Goal: Transaction & Acquisition: Purchase product/service

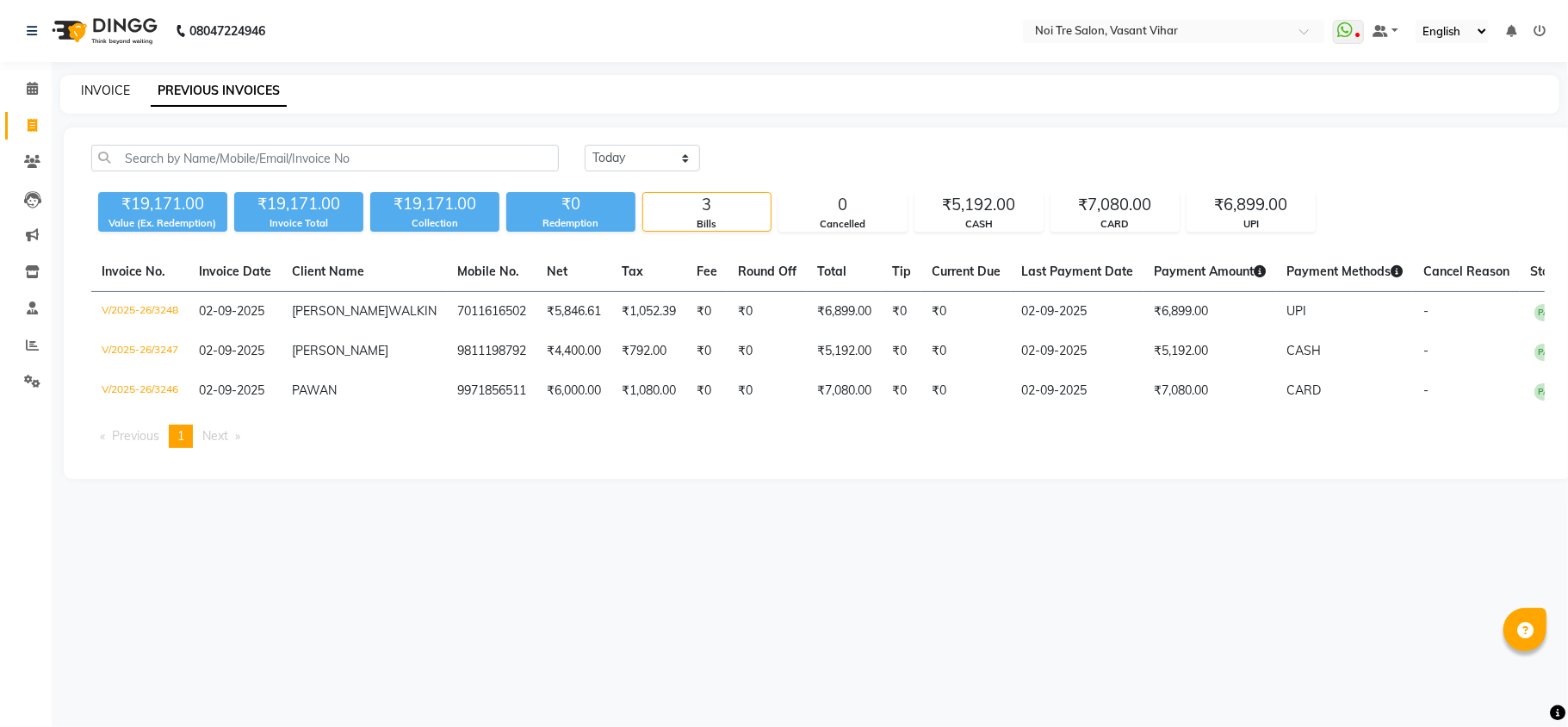
click at [118, 95] on link "INVOICE" at bounding box center [105, 90] width 49 height 16
select select "3944"
select select "service"
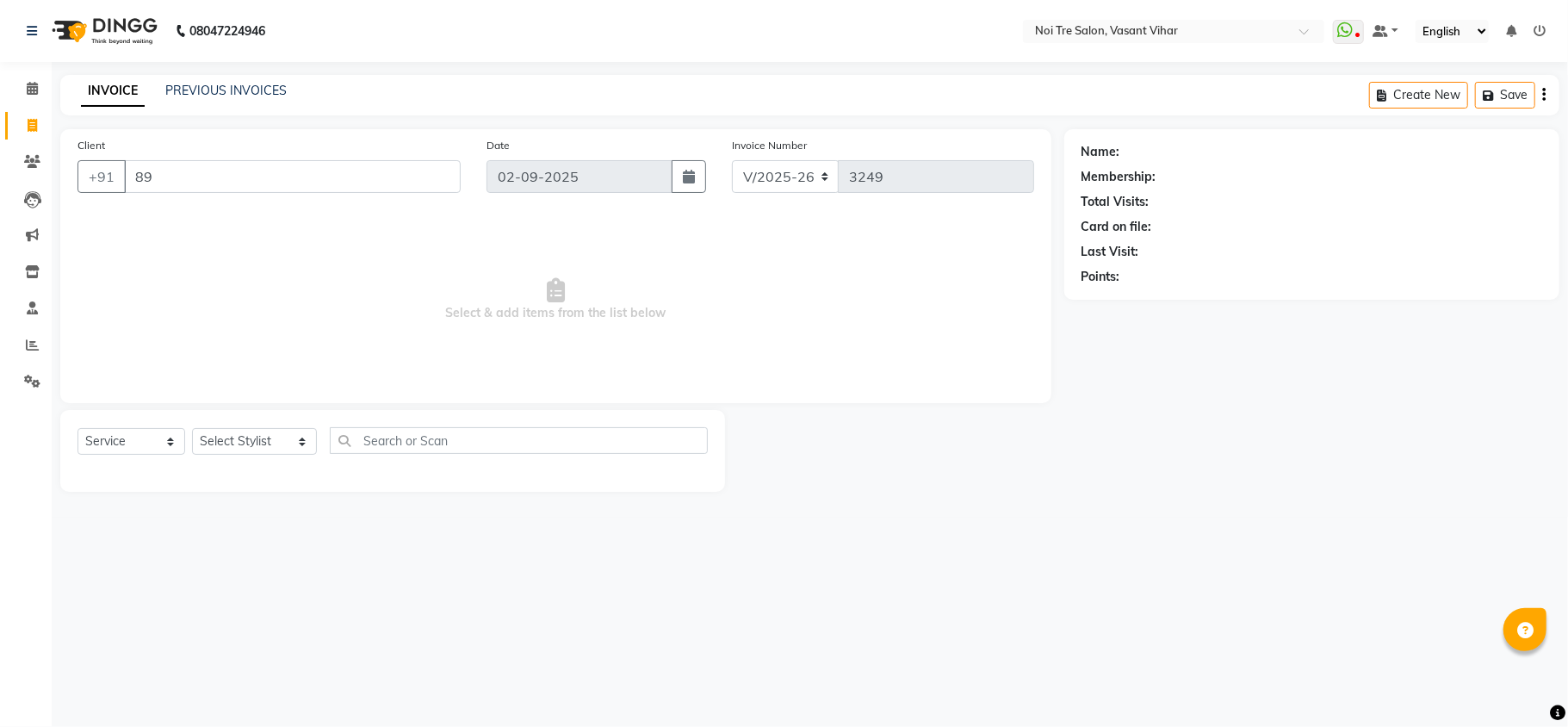
type input "8"
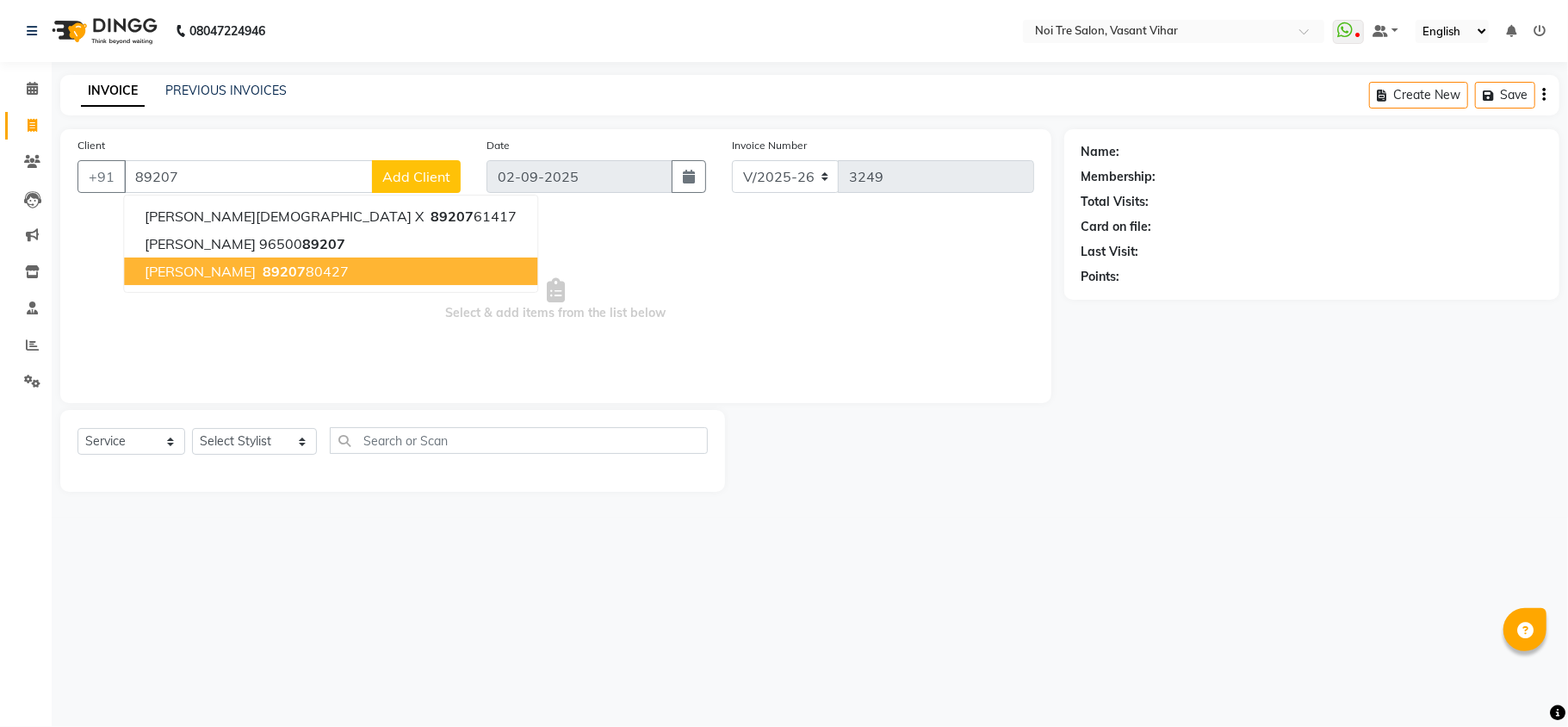
click at [259, 276] on ngb-highlight "89207 80427" at bounding box center [304, 271] width 90 height 17
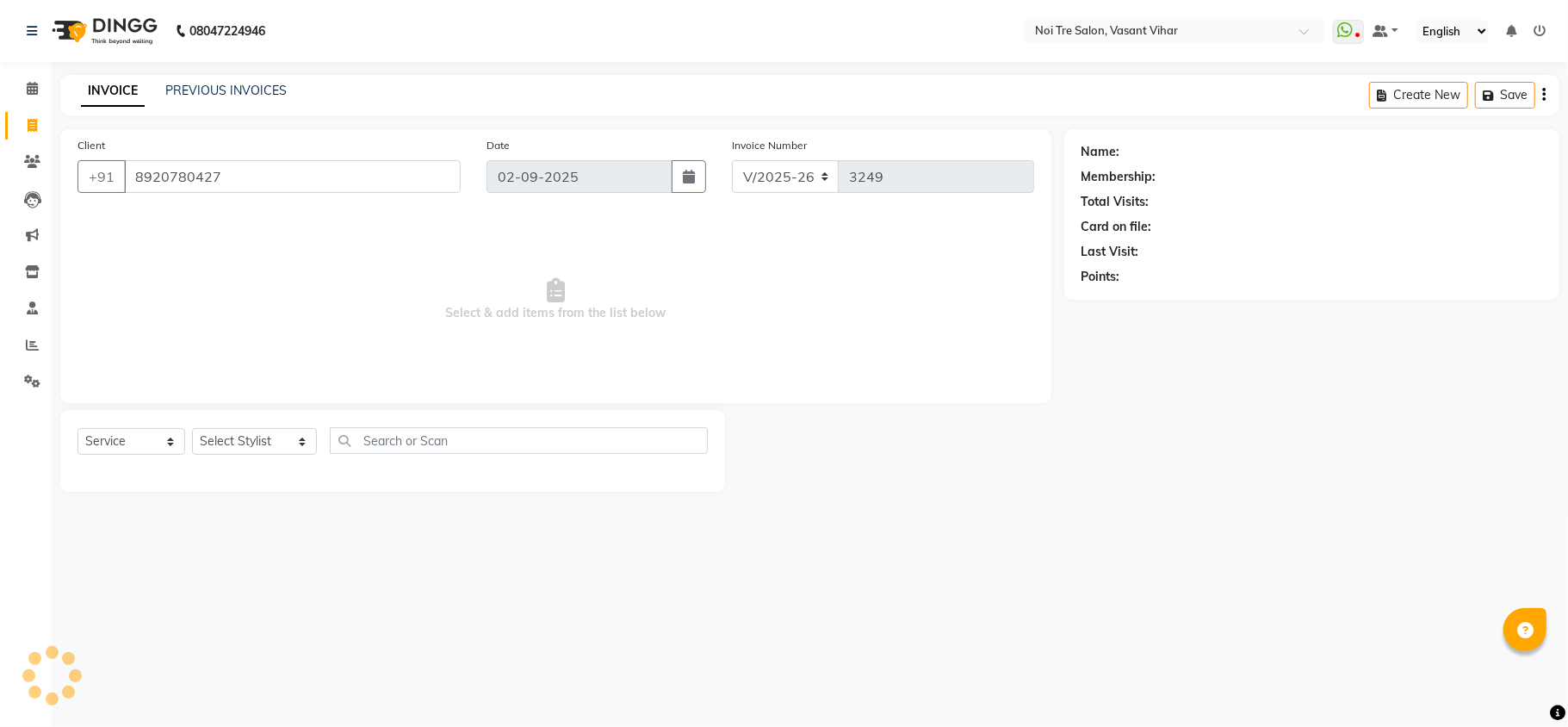
type input "8920780427"
click at [1124, 151] on link "Simran" at bounding box center [1143, 151] width 39 height 18
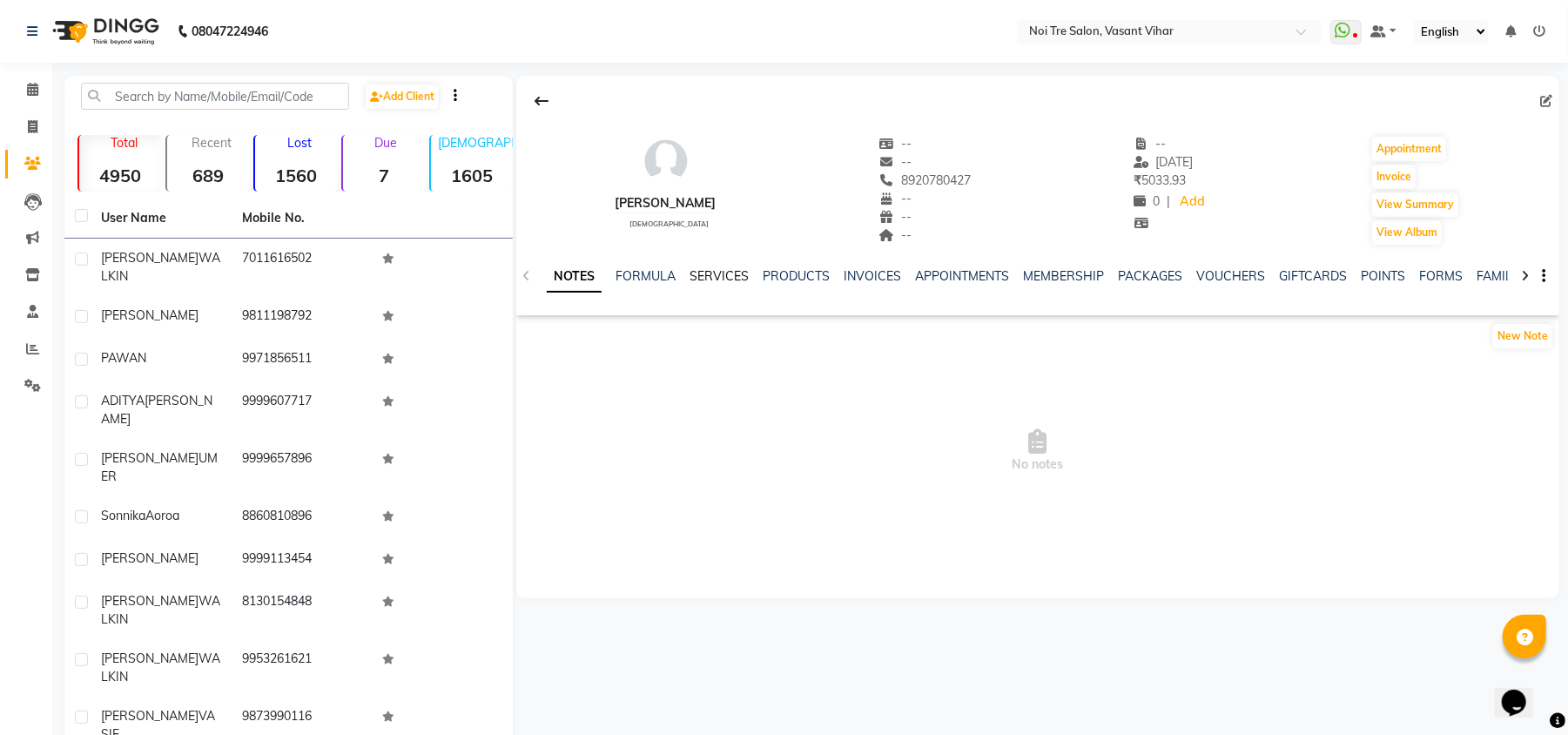
click at [708, 277] on link "SERVICES" at bounding box center [718, 276] width 59 height 16
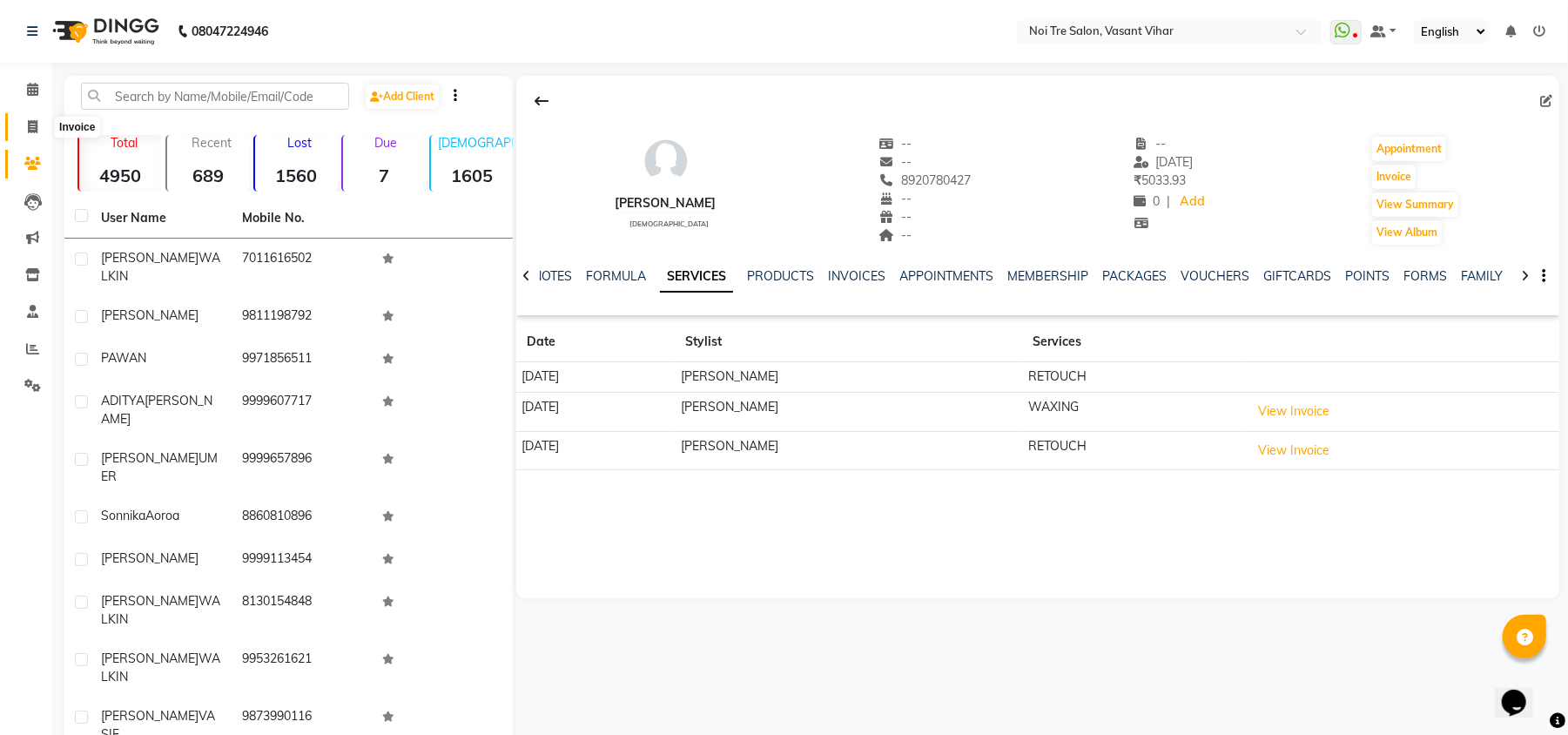
drag, startPoint x: 36, startPoint y: 133, endPoint x: 45, endPoint y: 150, distance: 19.2
click at [36, 133] on icon at bounding box center [33, 127] width 10 height 13
select select "service"
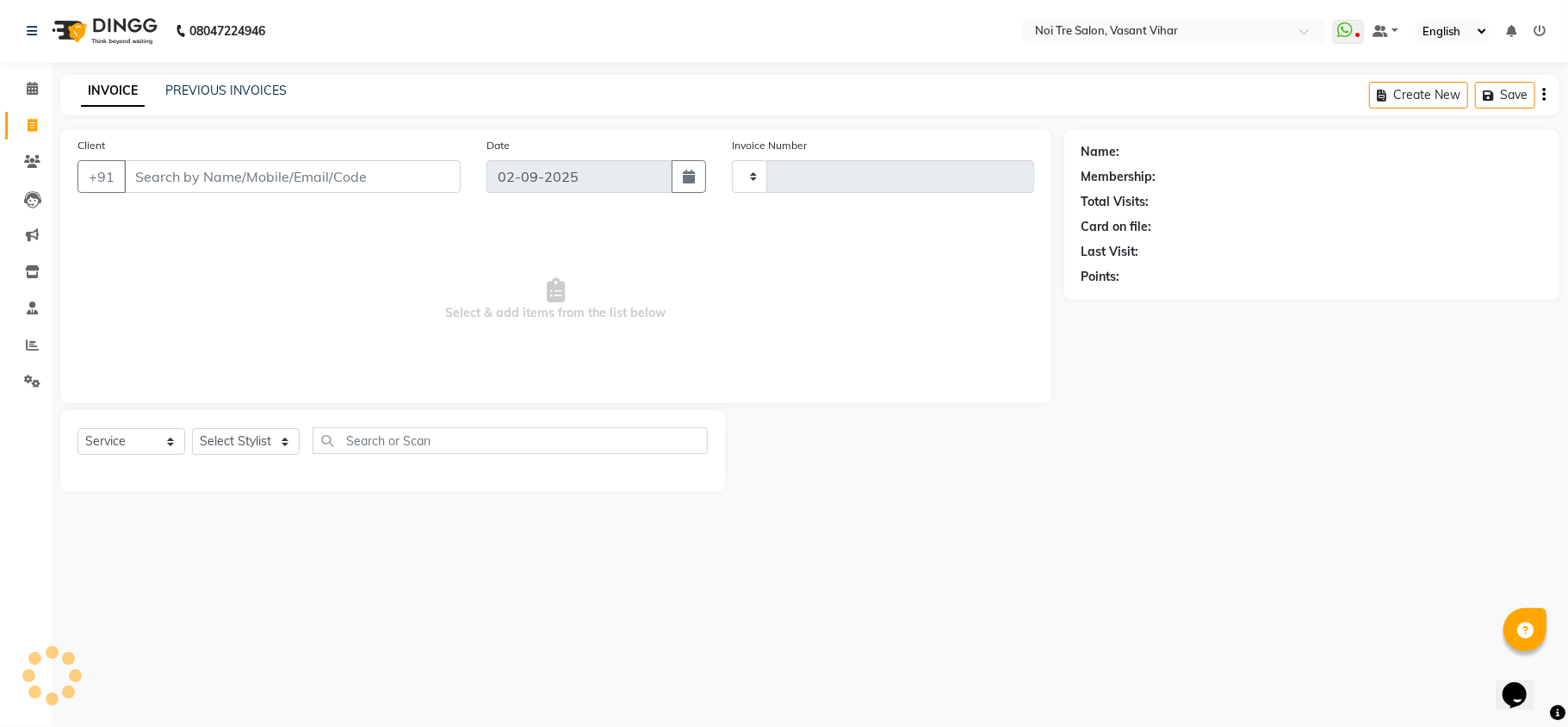
type input "3249"
select select "3944"
click at [234, 456] on div "Select Service Product Membership Package Voucher Prepaid Gift Card Select Styl…" at bounding box center [392, 447] width 631 height 41
click at [245, 439] on select "Select Stylist [PERSON_NAME](PUNJABI BAGH) [PERSON_NAME] GEETA [PERSON_NAME] PD…" at bounding box center [255, 441] width 125 height 27
select select "20379"
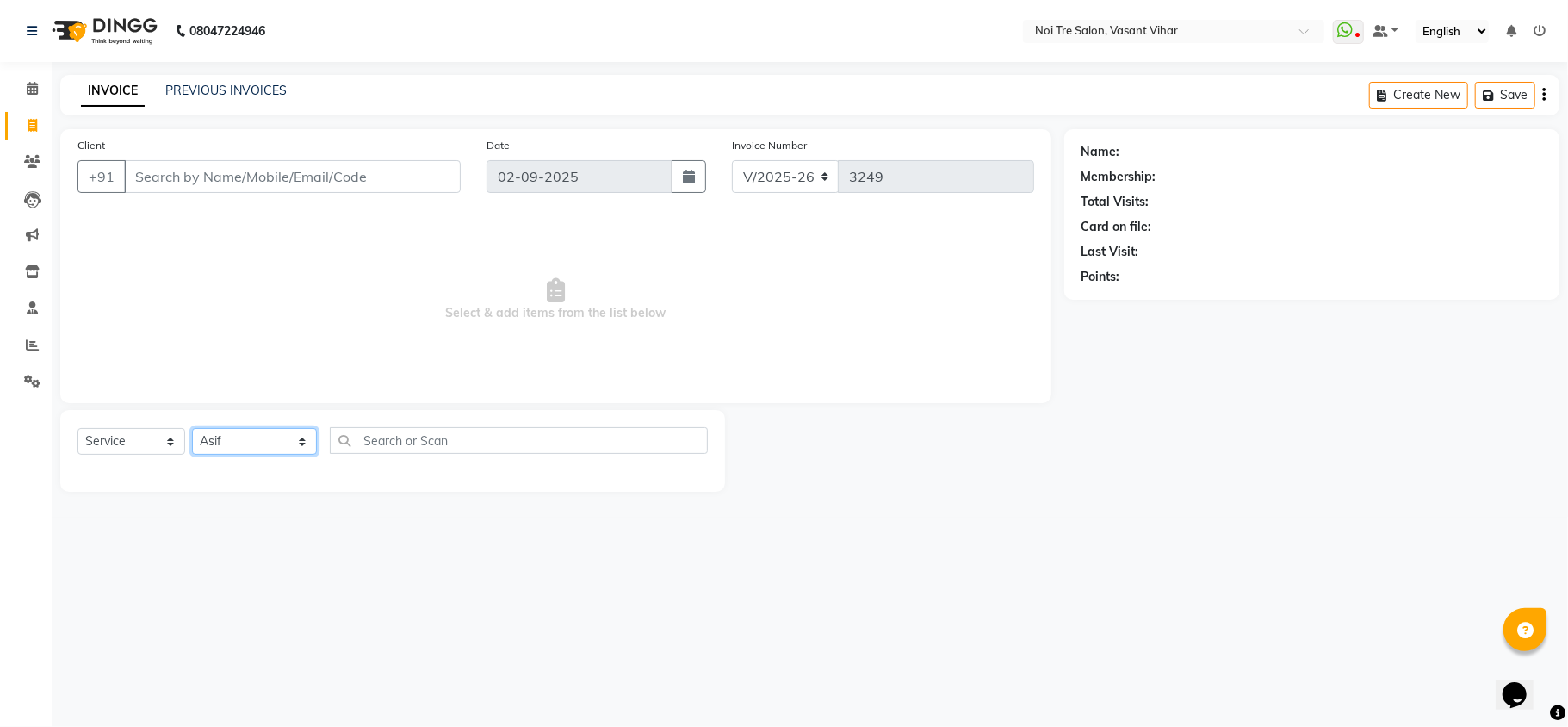
click at [192, 428] on select "Select Stylist [PERSON_NAME](PUNJABI BAGH) [PERSON_NAME] GEETA [PERSON_NAME] PD…" at bounding box center [255, 441] width 125 height 27
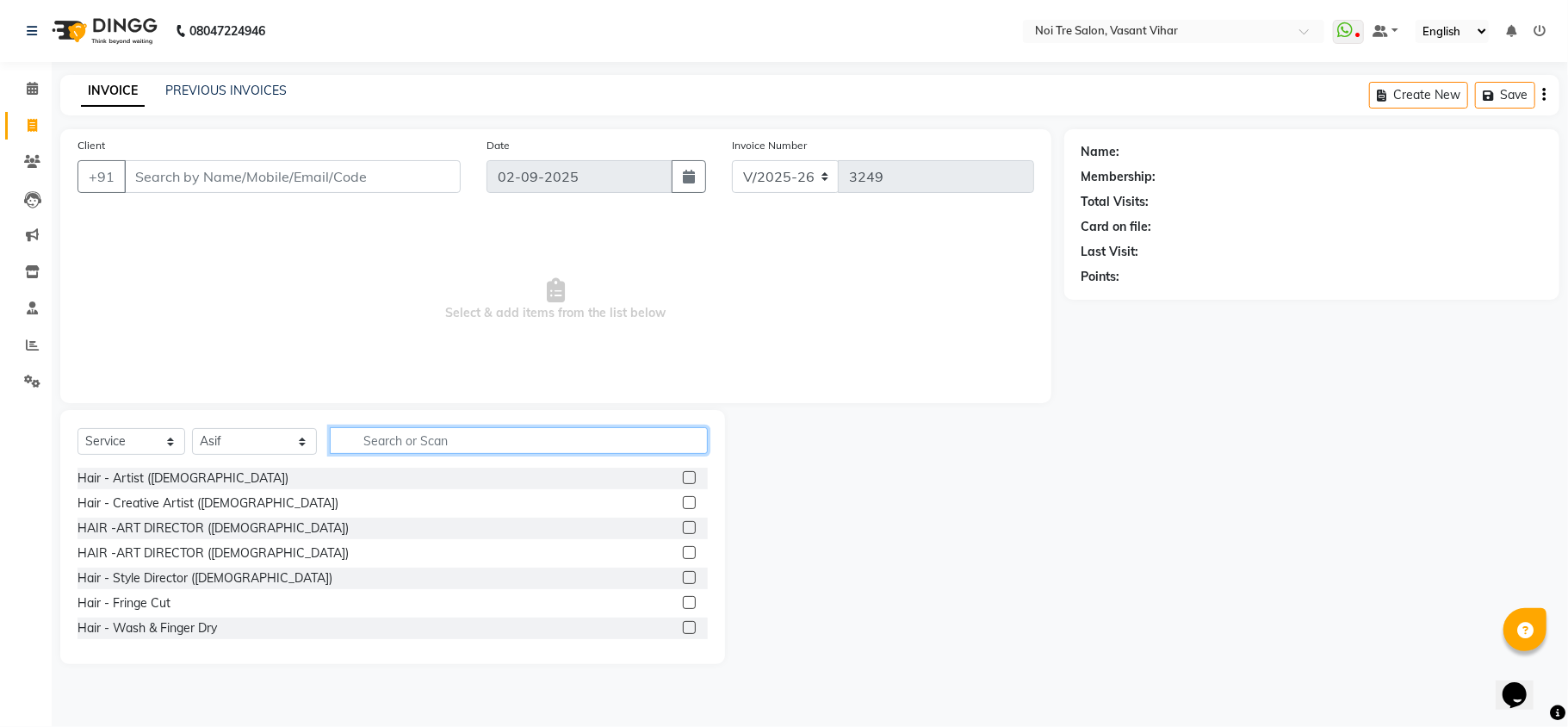
click at [450, 437] on input "text" at bounding box center [518, 440] width 378 height 27
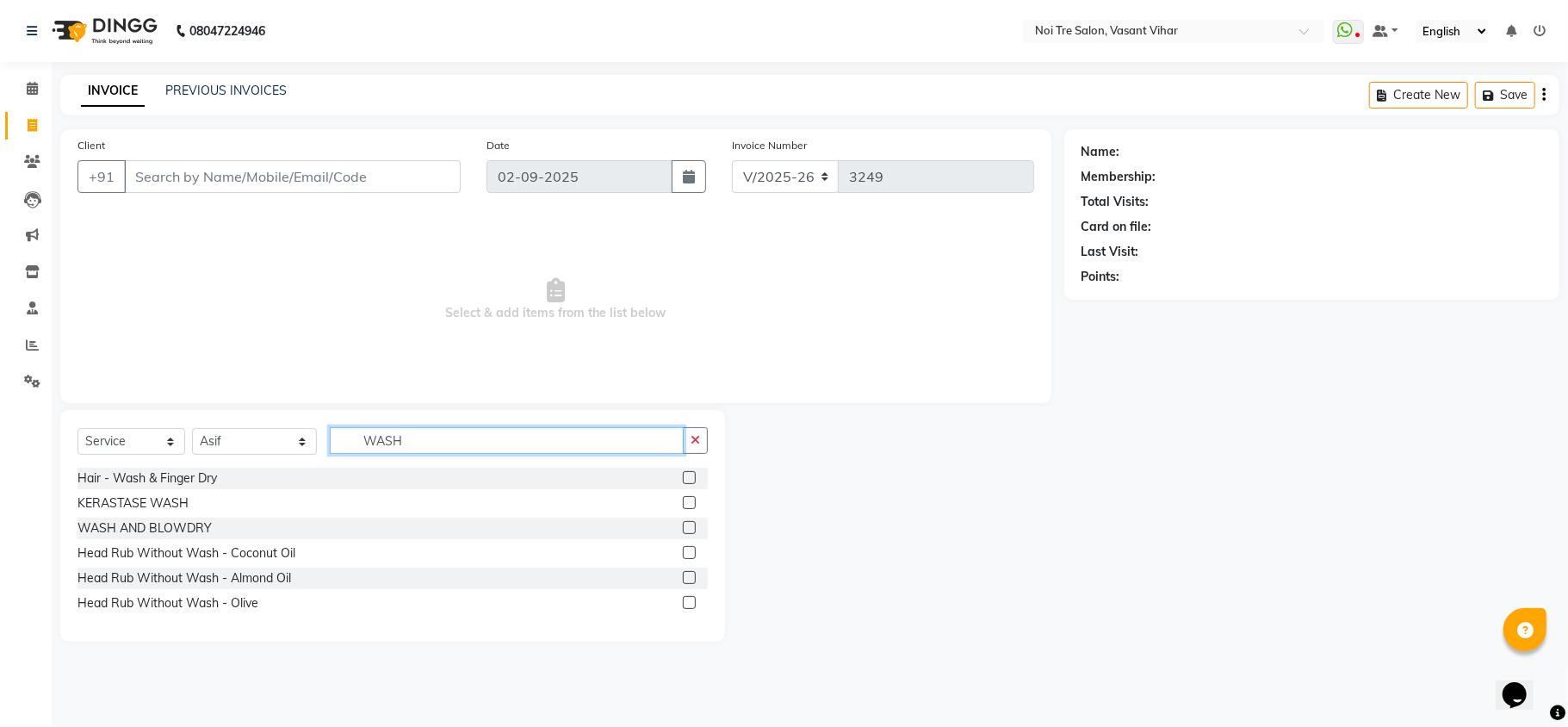
type input "WASH"
click at [692, 529] on label at bounding box center [689, 527] width 13 height 13
click at [692, 529] on input "checkbox" at bounding box center [688, 528] width 11 height 11
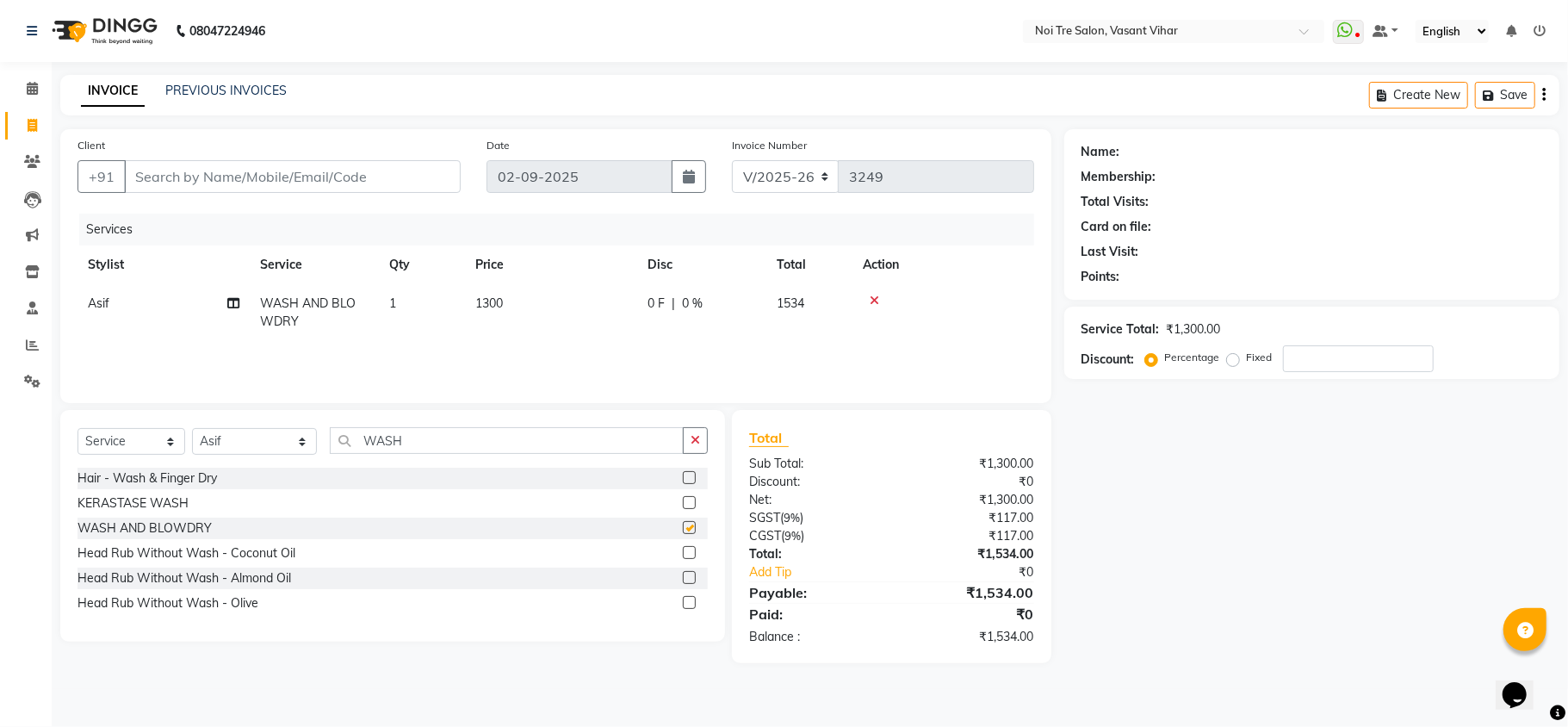
checkbox input "false"
click at [310, 170] on input "Client" at bounding box center [292, 177] width 337 height 33
type input "9"
type input "0"
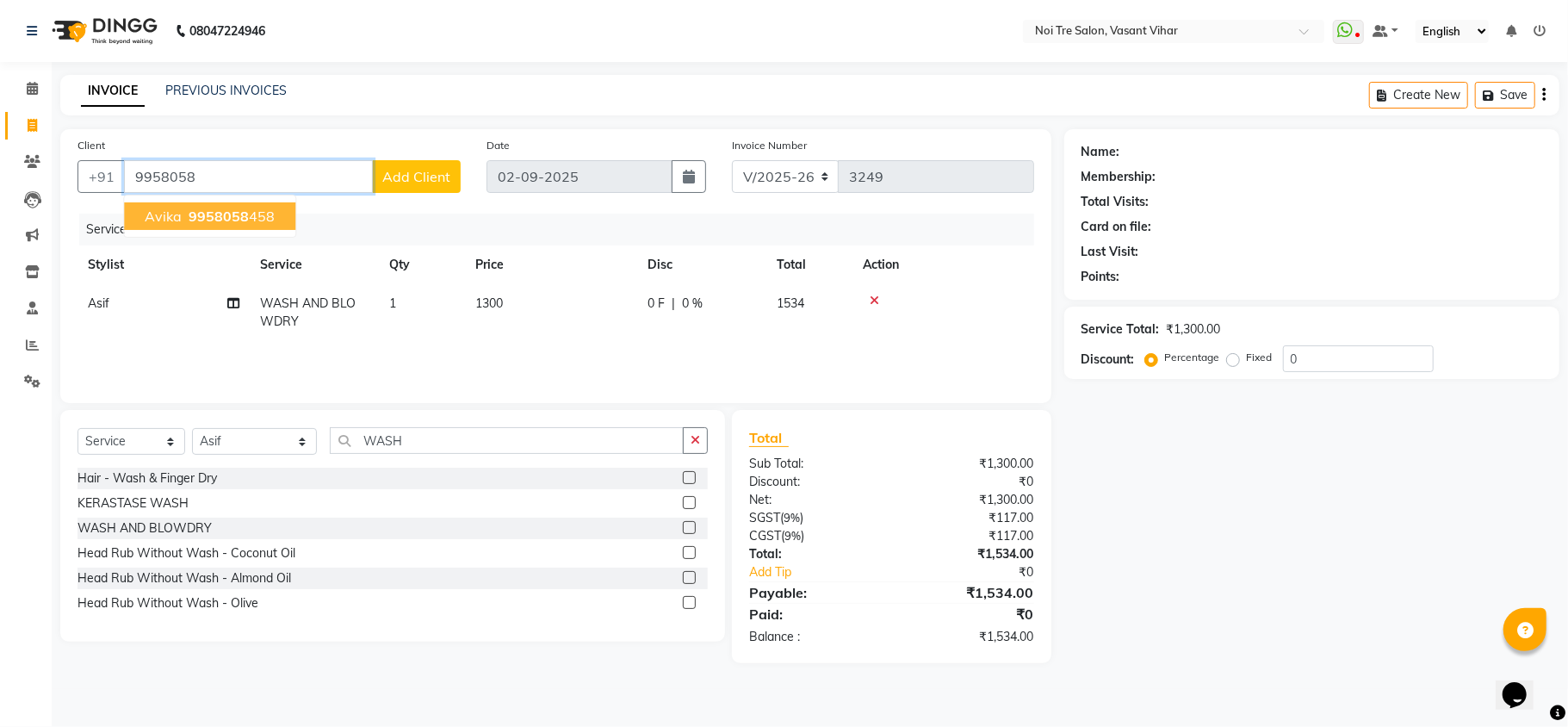
click at [262, 222] on ngb-highlight "9958058 458" at bounding box center [230, 217] width 90 height 17
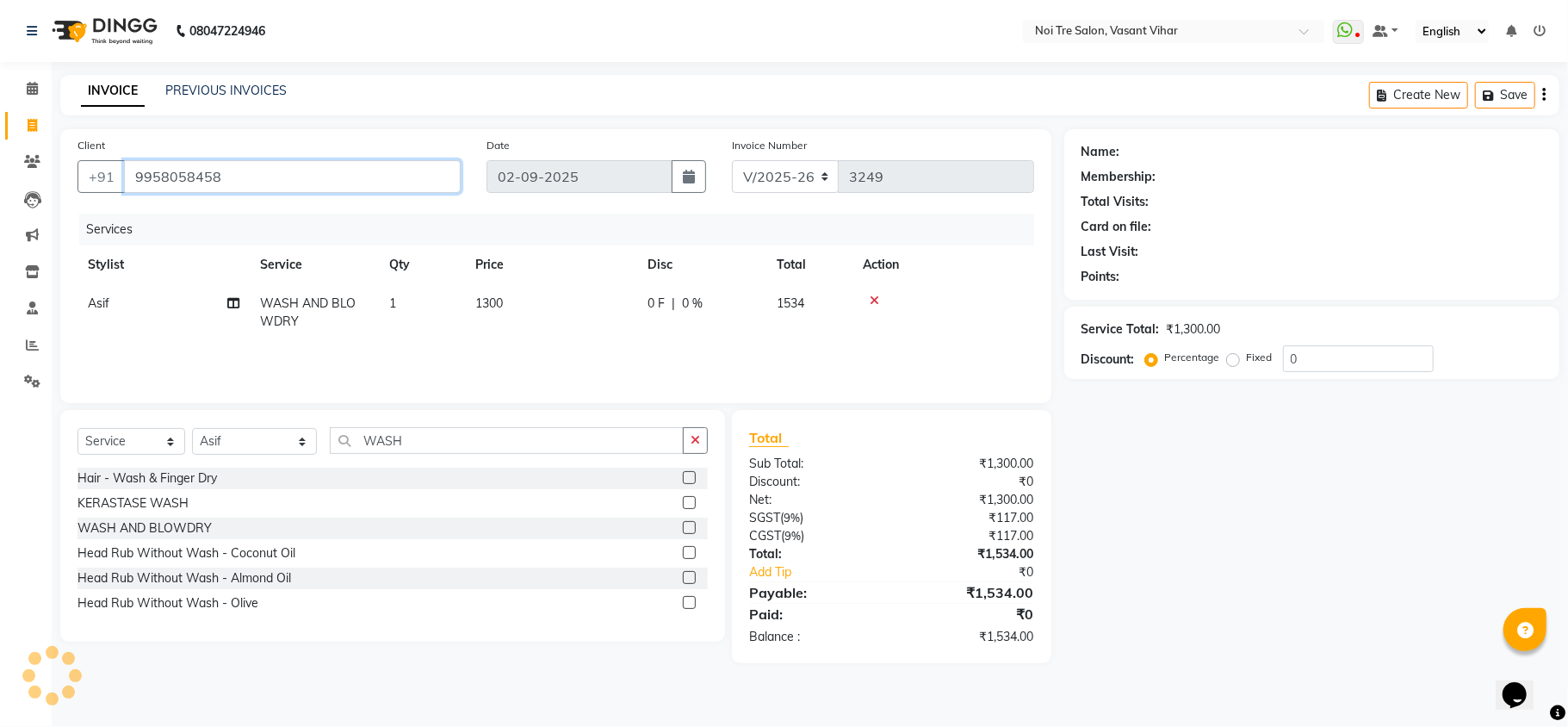
type input "9958058458"
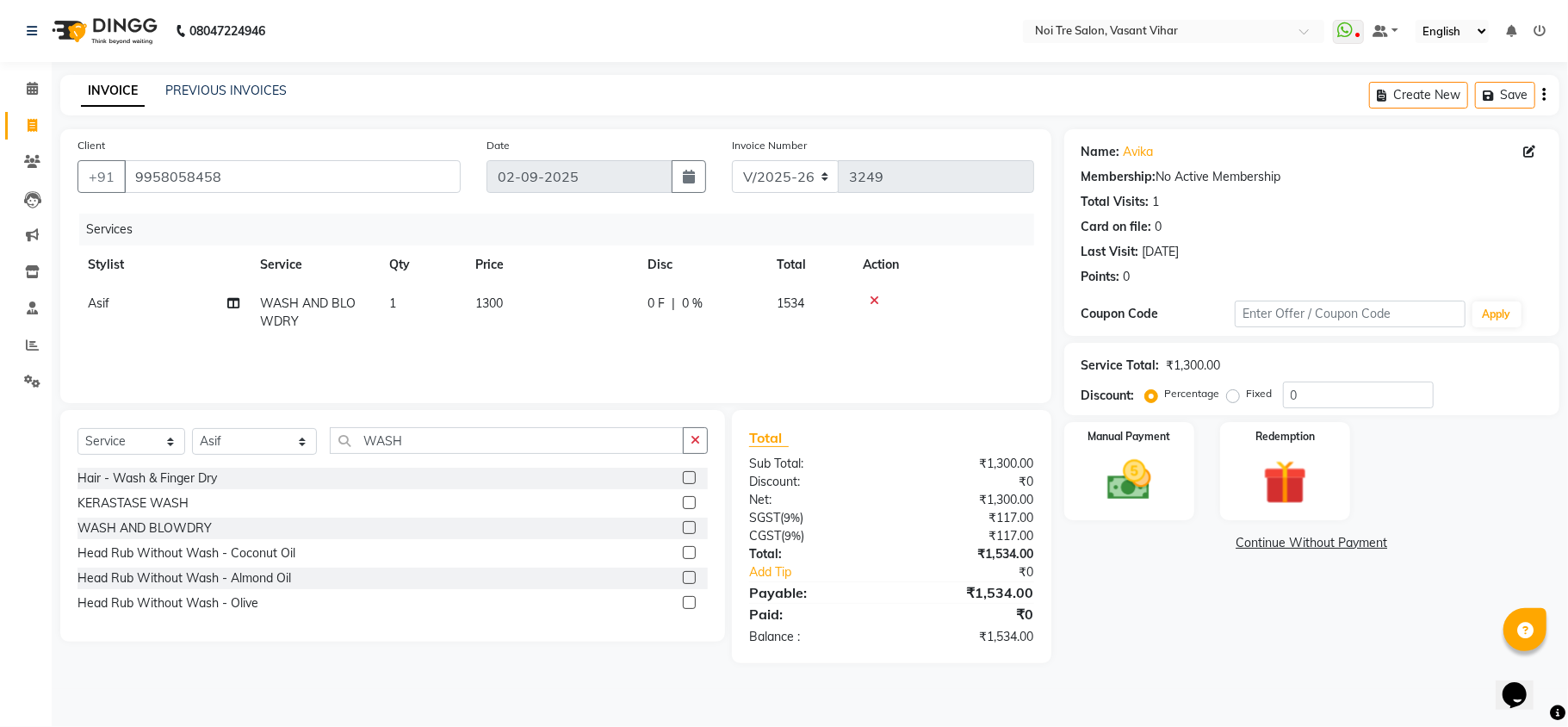
click at [1352, 657] on div "Name: Avika Membership: No Active Membership Total Visits: 1 Card on file: 0 La…" at bounding box center [1318, 397] width 508 height 534
click at [1140, 150] on link "Avika" at bounding box center [1138, 151] width 30 height 18
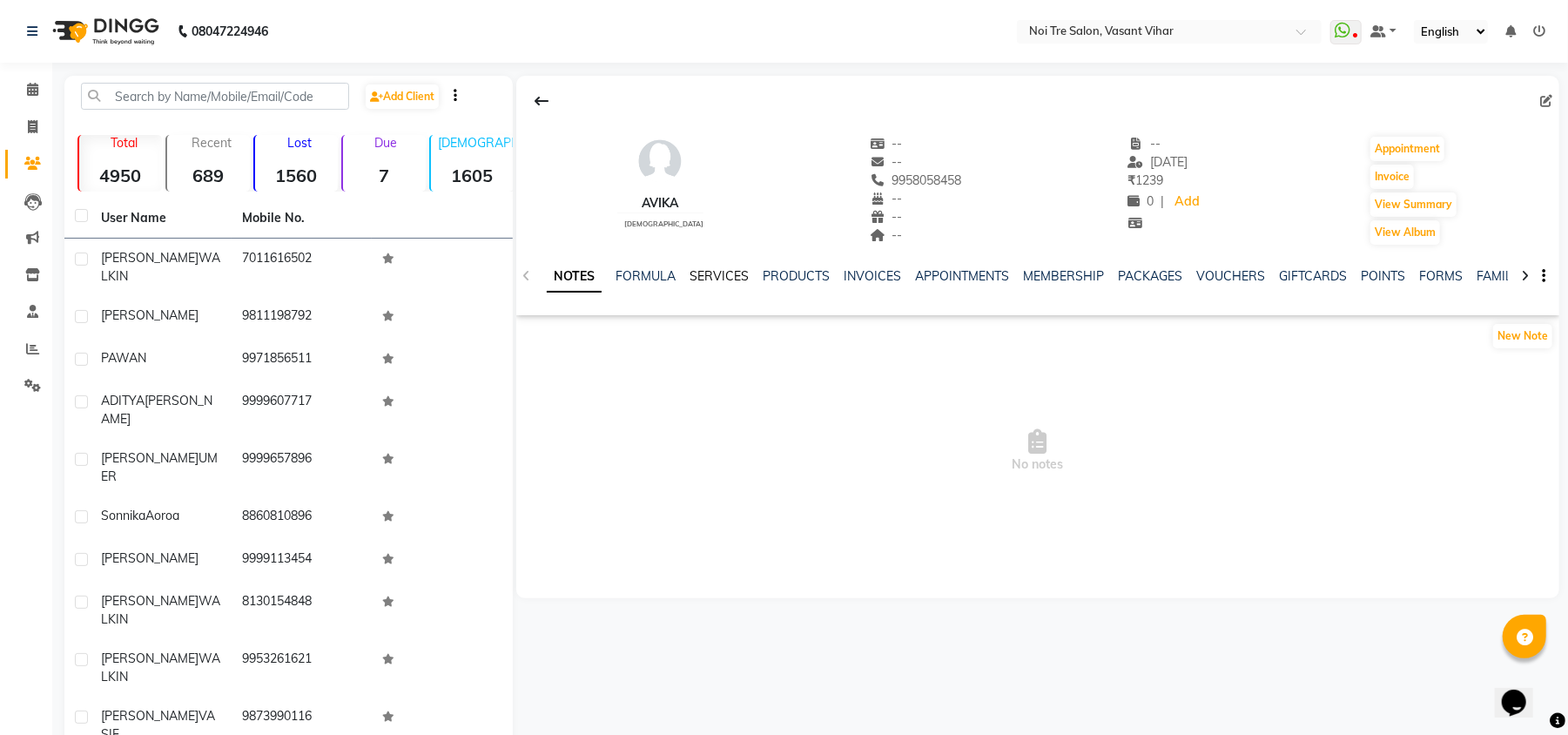
click at [714, 273] on link "SERVICES" at bounding box center [718, 276] width 59 height 16
click at [801, 275] on link "PRODUCTS" at bounding box center [781, 276] width 67 height 16
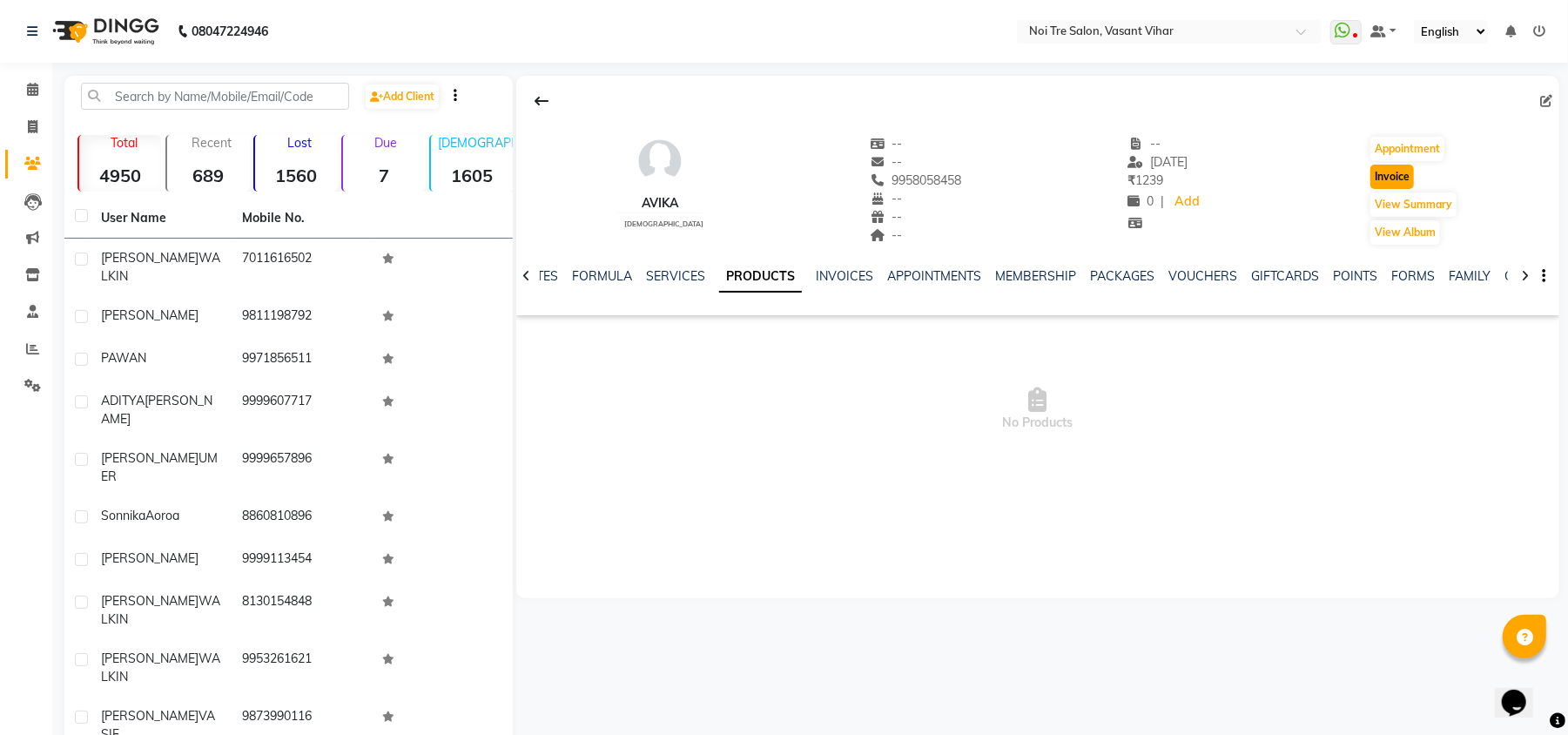
click at [1386, 175] on button "Invoice" at bounding box center [1393, 177] width 44 height 25
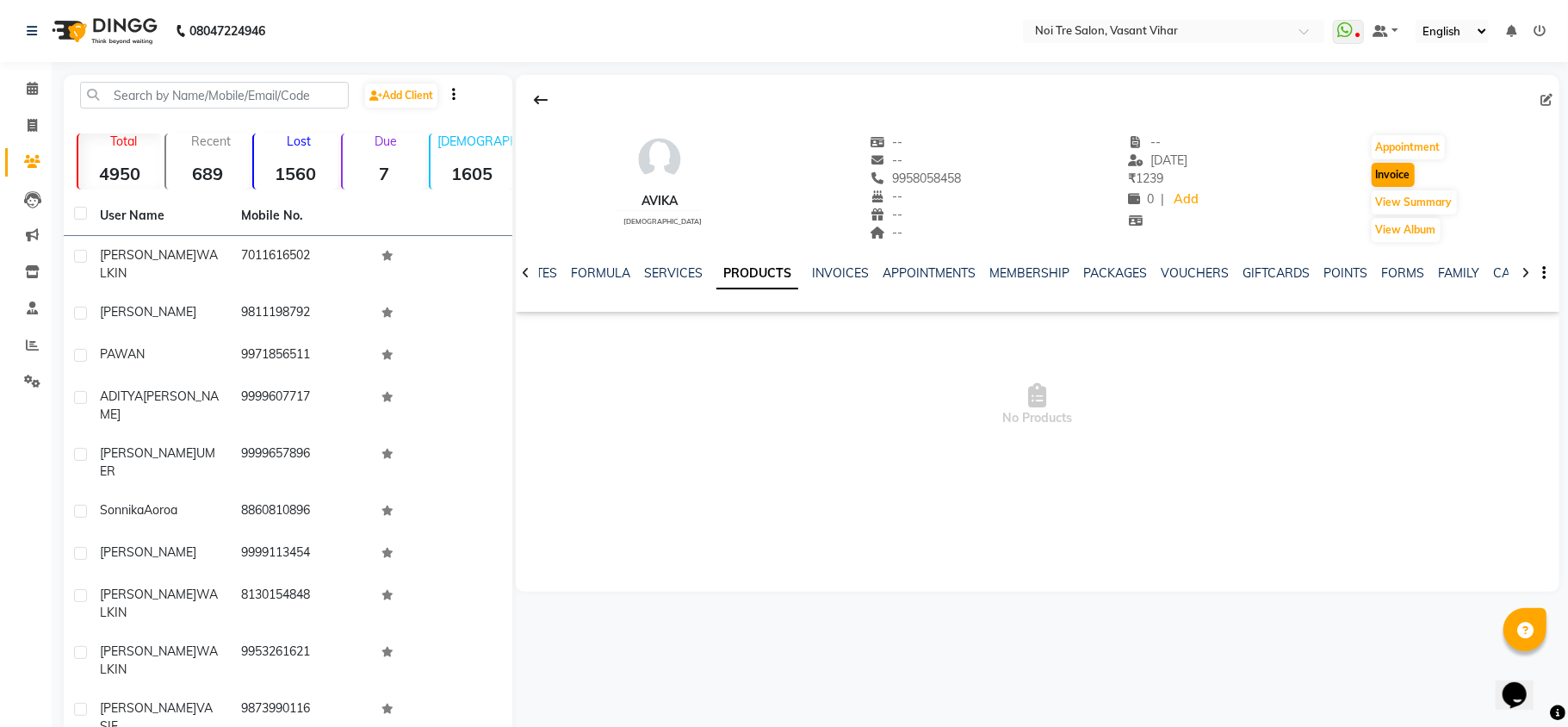
select select "3944"
select select "service"
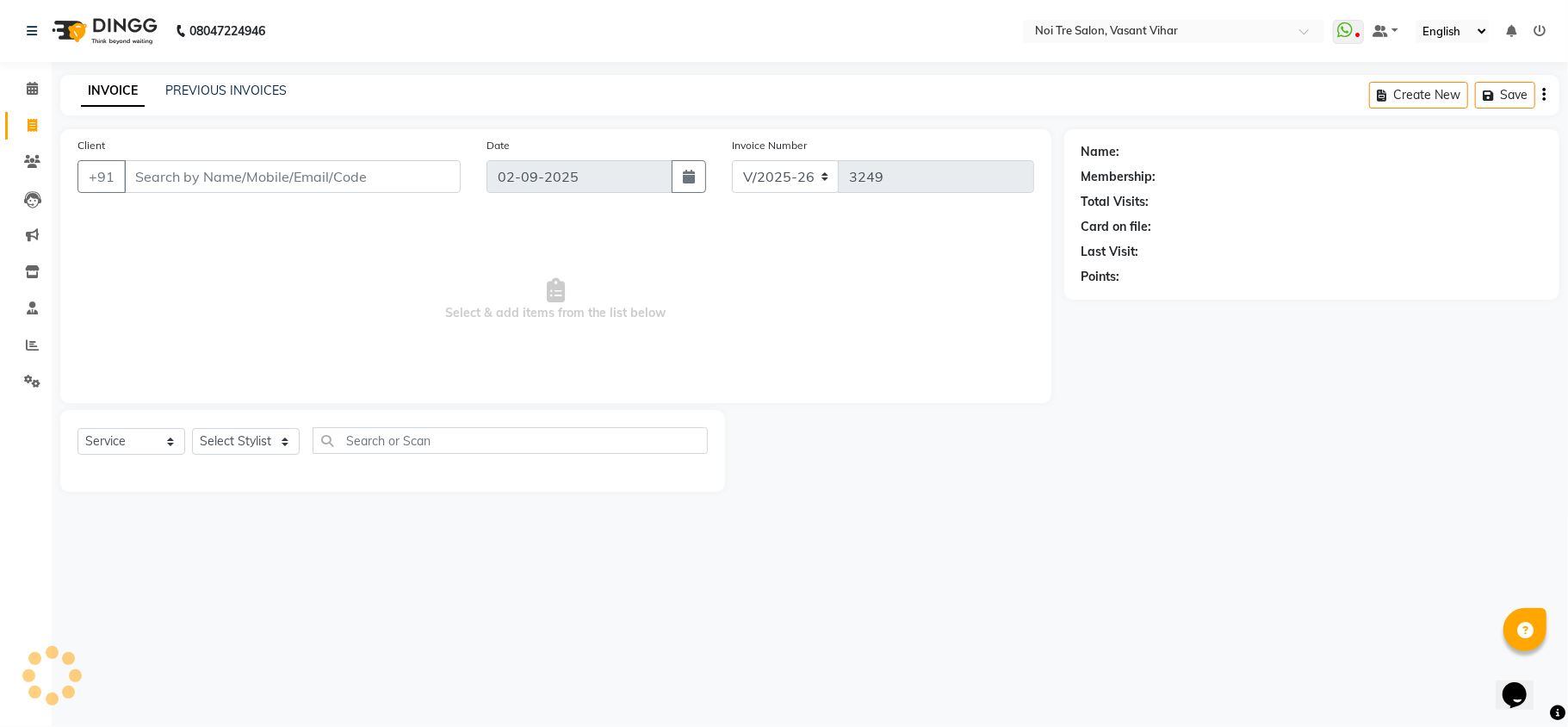
type input "9958058458"
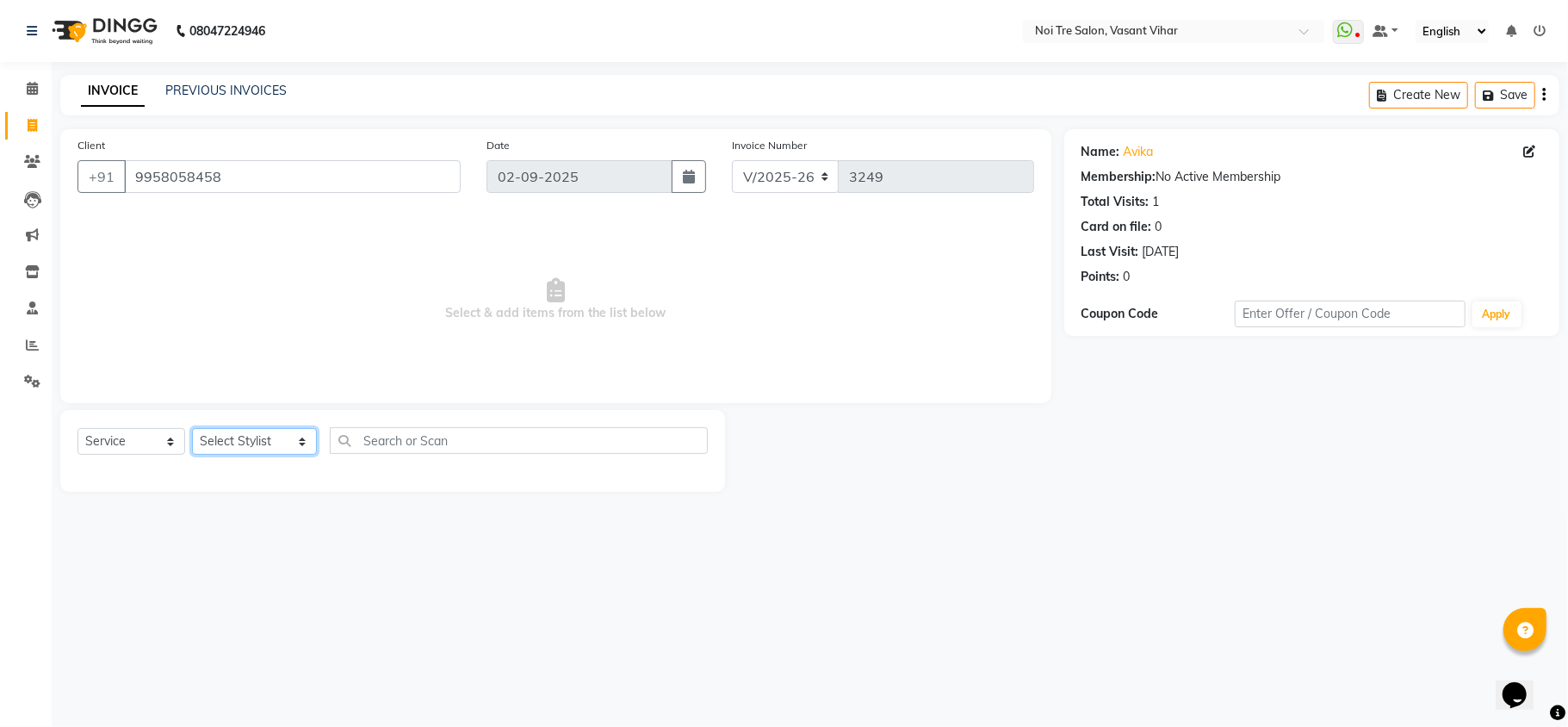
click at [262, 436] on select "Select Stylist [PERSON_NAME](PUNJABI BAGH) [PERSON_NAME] GEETA [PERSON_NAME] PD…" at bounding box center [255, 441] width 125 height 27
select select "20379"
click at [192, 428] on select "Select Stylist [PERSON_NAME](PUNJABI BAGH) [PERSON_NAME] GEETA [PERSON_NAME] PD…" at bounding box center [255, 441] width 125 height 27
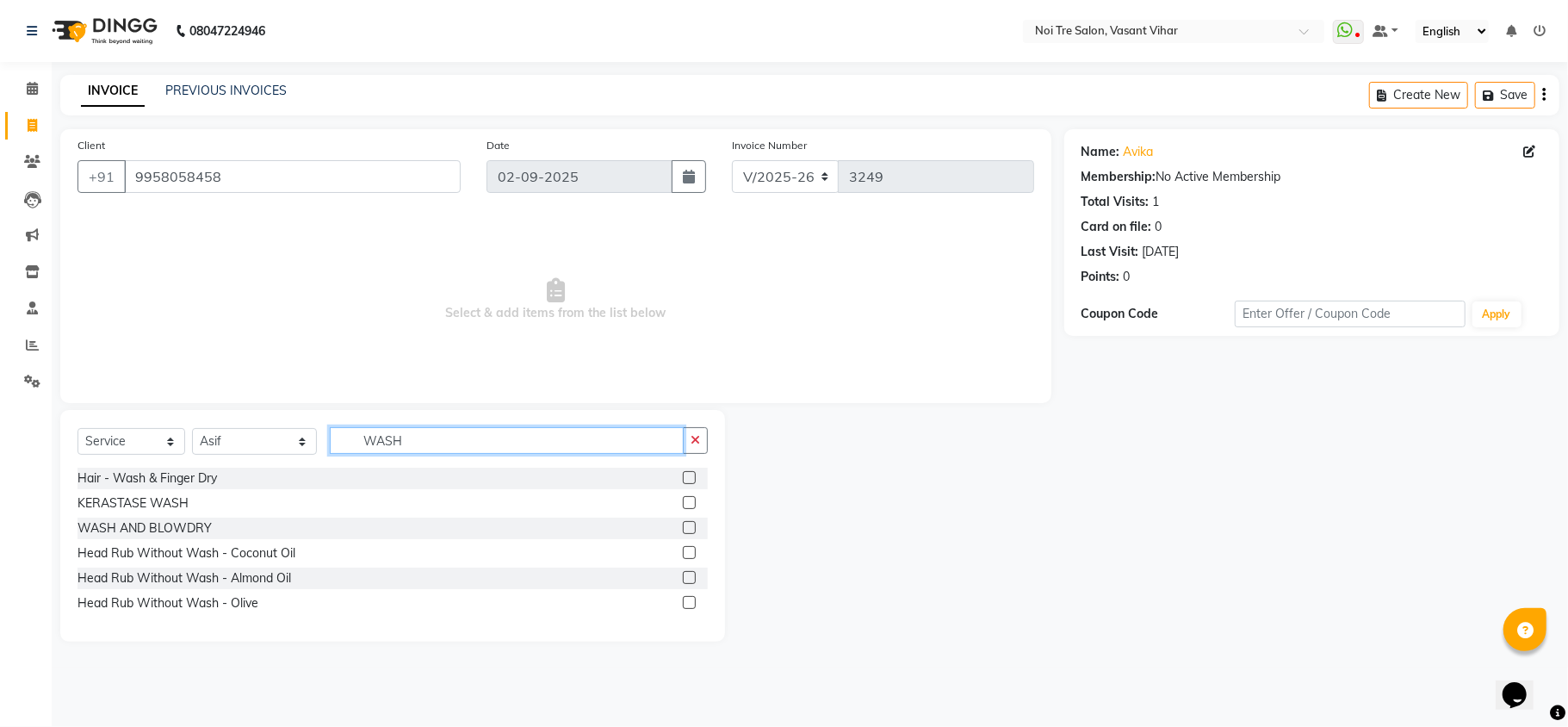
type input "WASH"
click at [684, 524] on label at bounding box center [689, 527] width 13 height 13
click at [684, 524] on input "checkbox" at bounding box center [688, 528] width 11 height 11
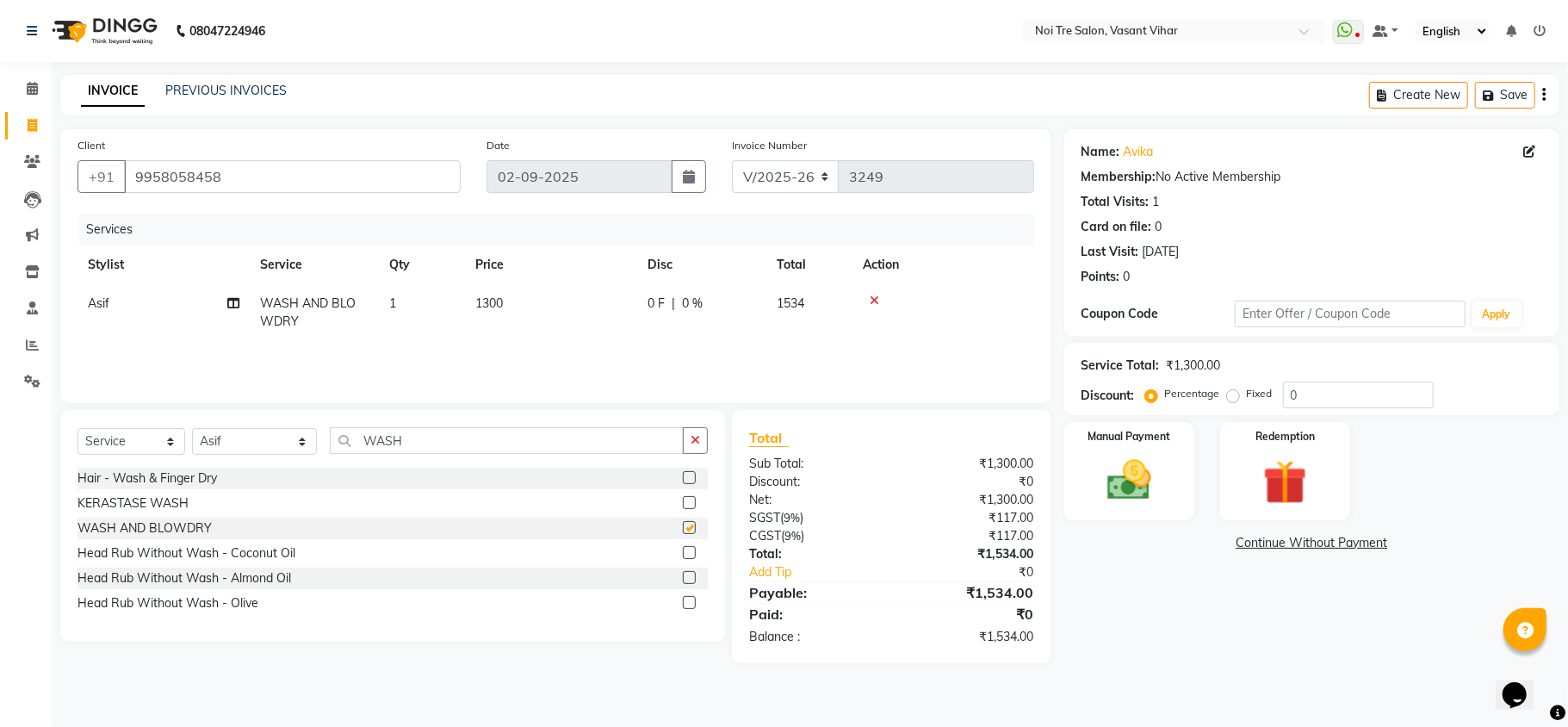
checkbox input "false"
click at [1175, 490] on div "Manual Payment" at bounding box center [1129, 470] width 135 height 102
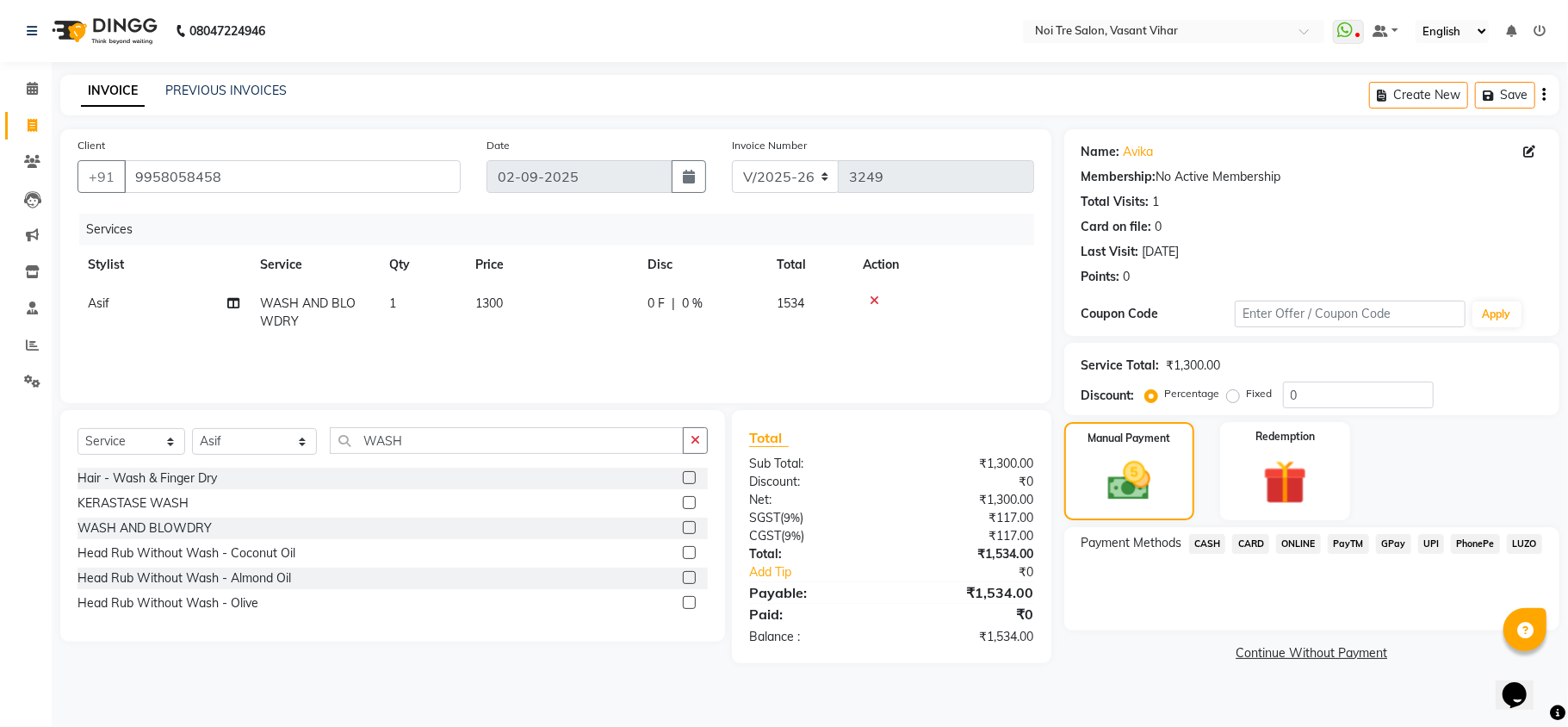
click at [1202, 544] on span "CASH" at bounding box center [1207, 544] width 37 height 20
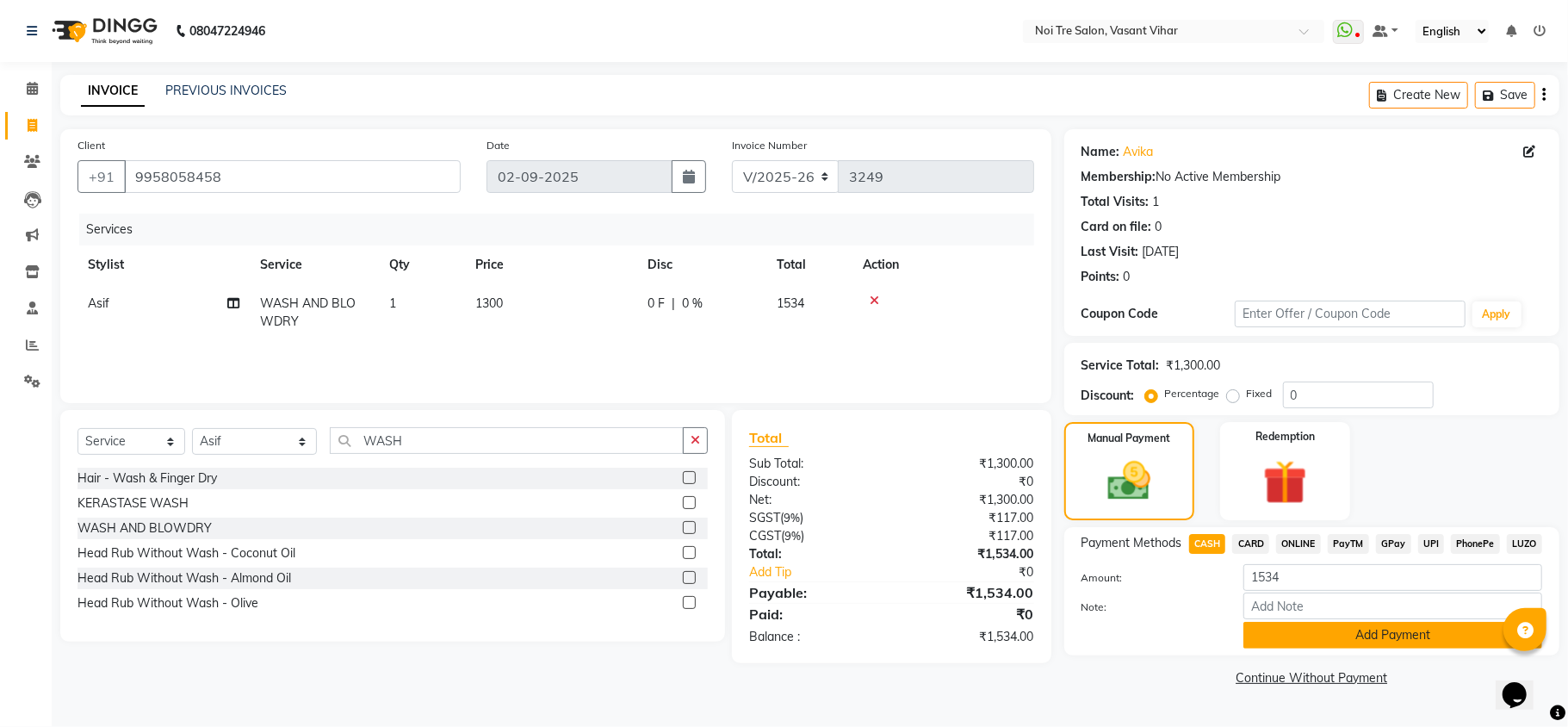
click at [1341, 638] on button "Add Payment" at bounding box center [1393, 635] width 299 height 27
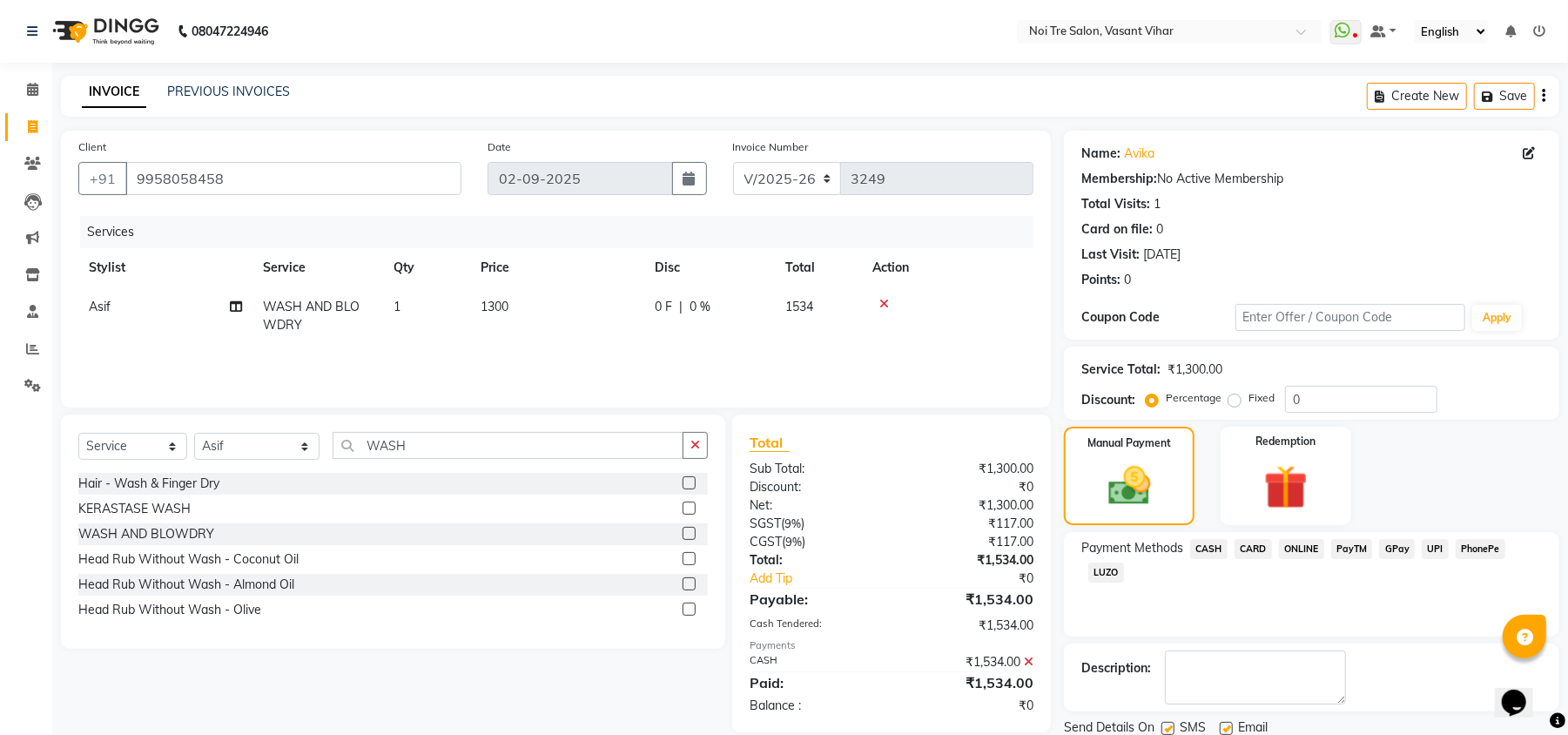
scroll to position [63, 0]
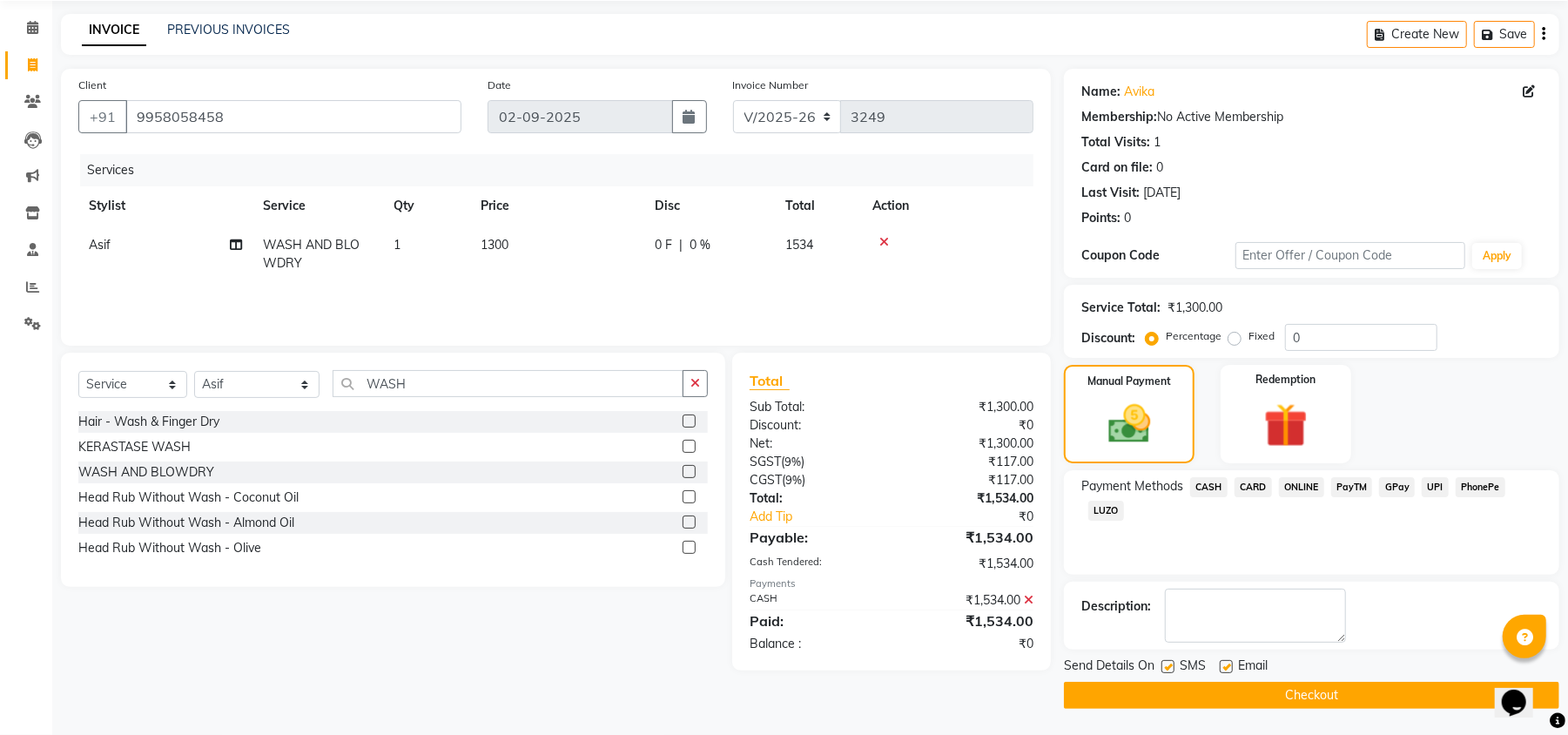
click at [1458, 681] on button "Checkout" at bounding box center [1311, 695] width 495 height 27
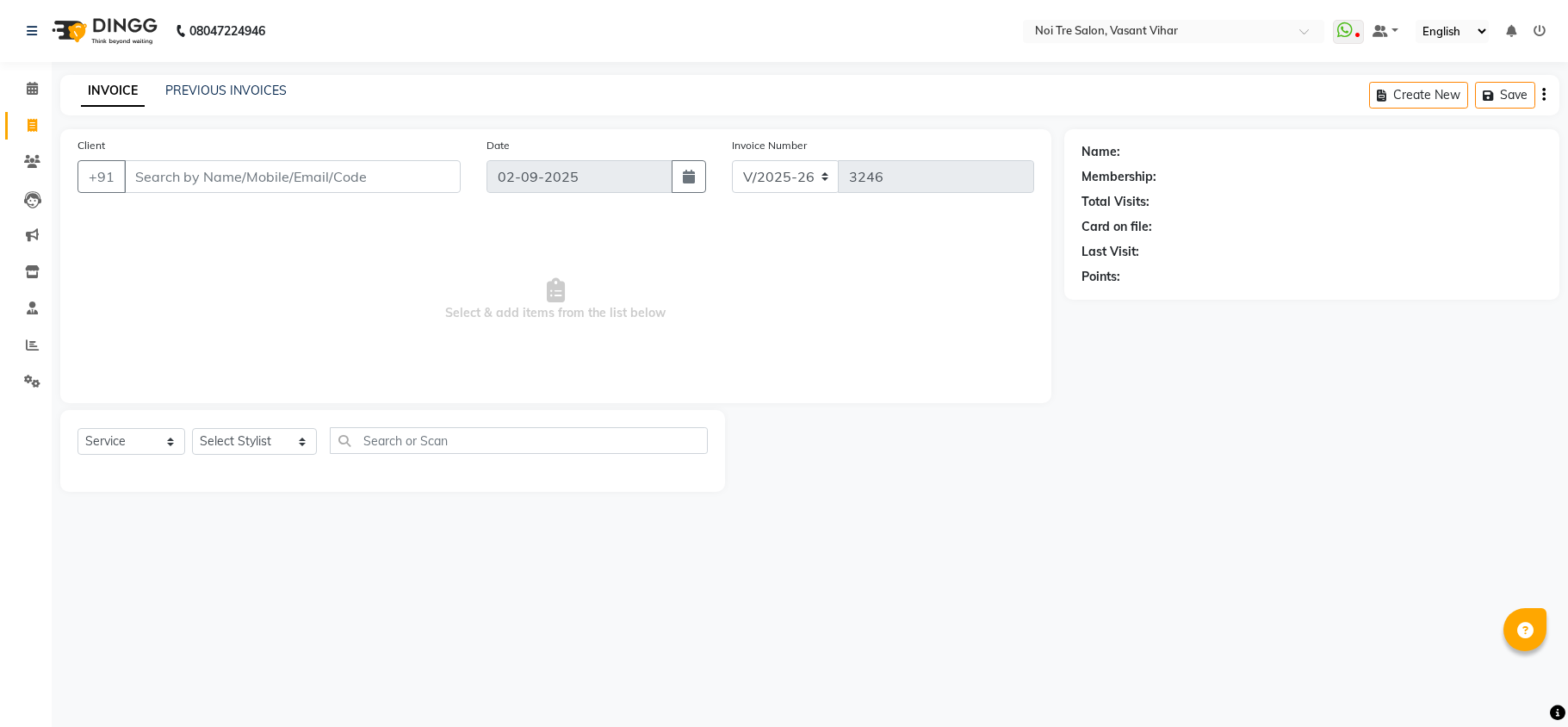
select select "3944"
select select "service"
click at [263, 93] on link "PREVIOUS INVOICES" at bounding box center [226, 90] width 122 height 16
